Goal: Browse casually: Explore the website without a specific task or goal

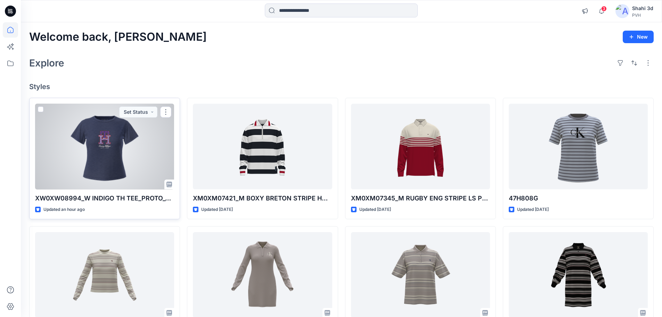
drag, startPoint x: 0, startPoint y: 0, endPoint x: 98, endPoint y: 159, distance: 186.8
click at [98, 159] on div at bounding box center [104, 147] width 139 height 86
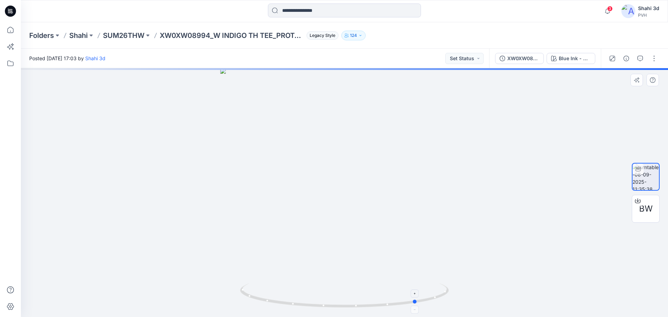
drag, startPoint x: 374, startPoint y: 309, endPoint x: 431, endPoint y: 305, distance: 57.1
click at [431, 305] on div at bounding box center [344, 192] width 647 height 249
drag, startPoint x: 373, startPoint y: 177, endPoint x: 418, endPoint y: 296, distance: 126.8
click at [418, 296] on div at bounding box center [344, 192] width 647 height 249
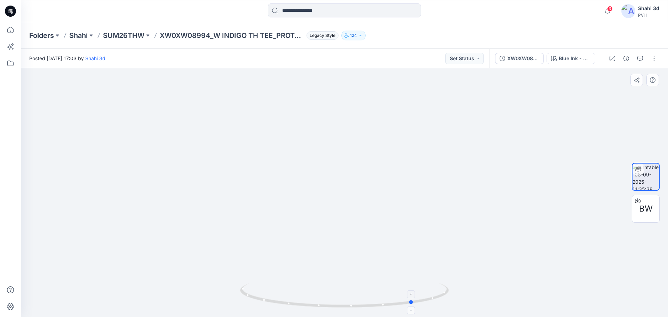
drag, startPoint x: 428, startPoint y: 300, endPoint x: 367, endPoint y: 302, distance: 60.5
click at [367, 302] on icon at bounding box center [345, 296] width 210 height 26
drag, startPoint x: 390, startPoint y: 309, endPoint x: 418, endPoint y: 312, distance: 28.0
click at [418, 312] on div at bounding box center [344, 299] width 209 height 35
drag, startPoint x: 415, startPoint y: 304, endPoint x: 306, endPoint y: 295, distance: 108.8
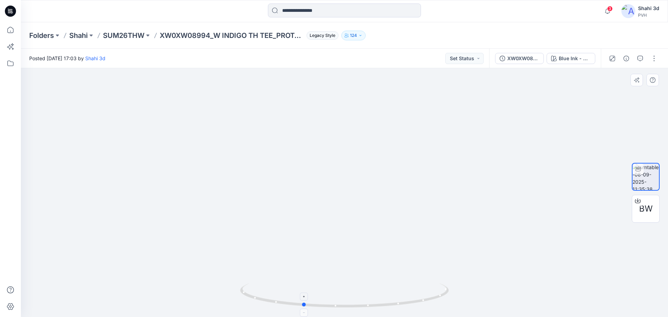
click at [306, 295] on icon at bounding box center [345, 296] width 210 height 26
drag, startPoint x: 391, startPoint y: 274, endPoint x: 443, endPoint y: 92, distance: 189.0
click at [447, 83] on img at bounding box center [360, 50] width 678 height 534
drag, startPoint x: 306, startPoint y: 308, endPoint x: 430, endPoint y: 307, distance: 123.8
click at [430, 307] on icon at bounding box center [345, 296] width 210 height 26
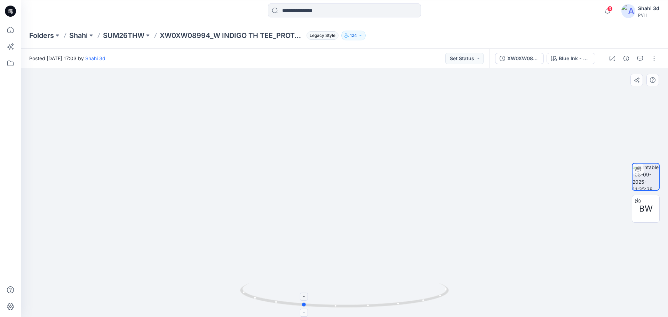
click at [306, 301] on icon at bounding box center [345, 296] width 210 height 26
click at [304, 299] on div at bounding box center [304, 296] width 8 height 8
click at [304, 298] on icon at bounding box center [304, 296] width 4 height 4
click at [304, 297] on icon at bounding box center [304, 296] width 4 height 4
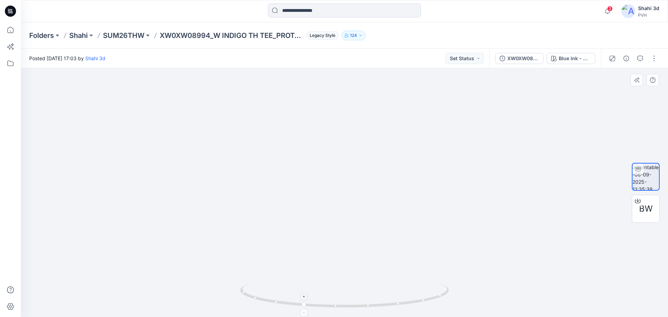
click at [304, 297] on icon at bounding box center [304, 296] width 4 height 4
click at [304, 297] on foreignobject at bounding box center [304, 296] width 8 height 8
drag, startPoint x: 329, startPoint y: 306, endPoint x: 373, endPoint y: 319, distance: 46.3
click at [373, 316] on html "3 Notifications Your style XW0XW08994_W INDIGO TH TEE_PROTO_V01 has been update…" at bounding box center [334, 158] width 668 height 317
drag, startPoint x: 338, startPoint y: 177, endPoint x: 343, endPoint y: 235, distance: 58.7
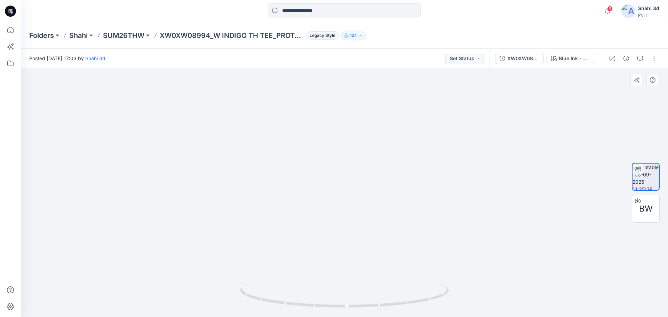
click at [343, 235] on img at bounding box center [344, 171] width 389 height 291
